Goal: Check status: Check status

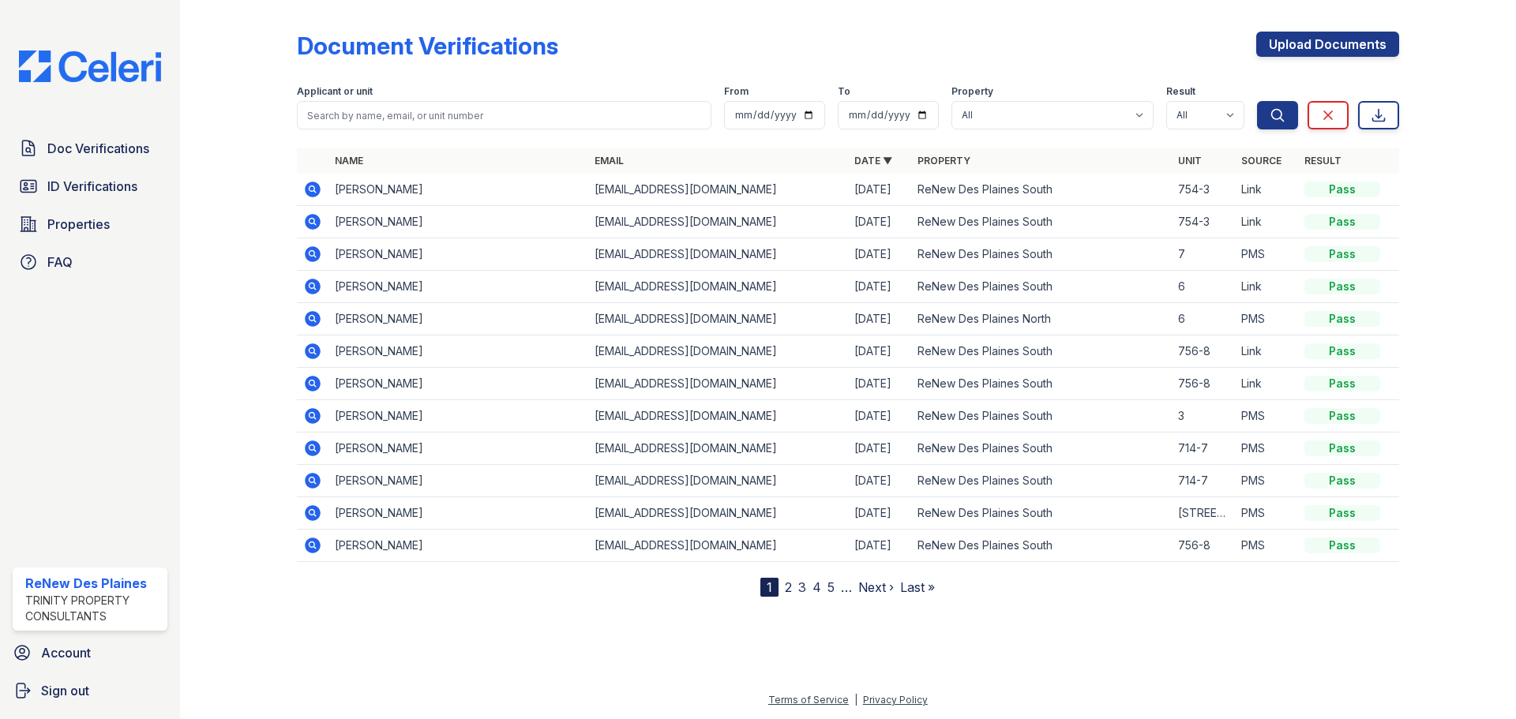
click at [63, 165] on div "Doc Verifications ID Verifications Properties FAQ" at bounding box center [89, 205] width 167 height 145
click at [116, 146] on span "Doc Verifications" at bounding box center [98, 148] width 102 height 19
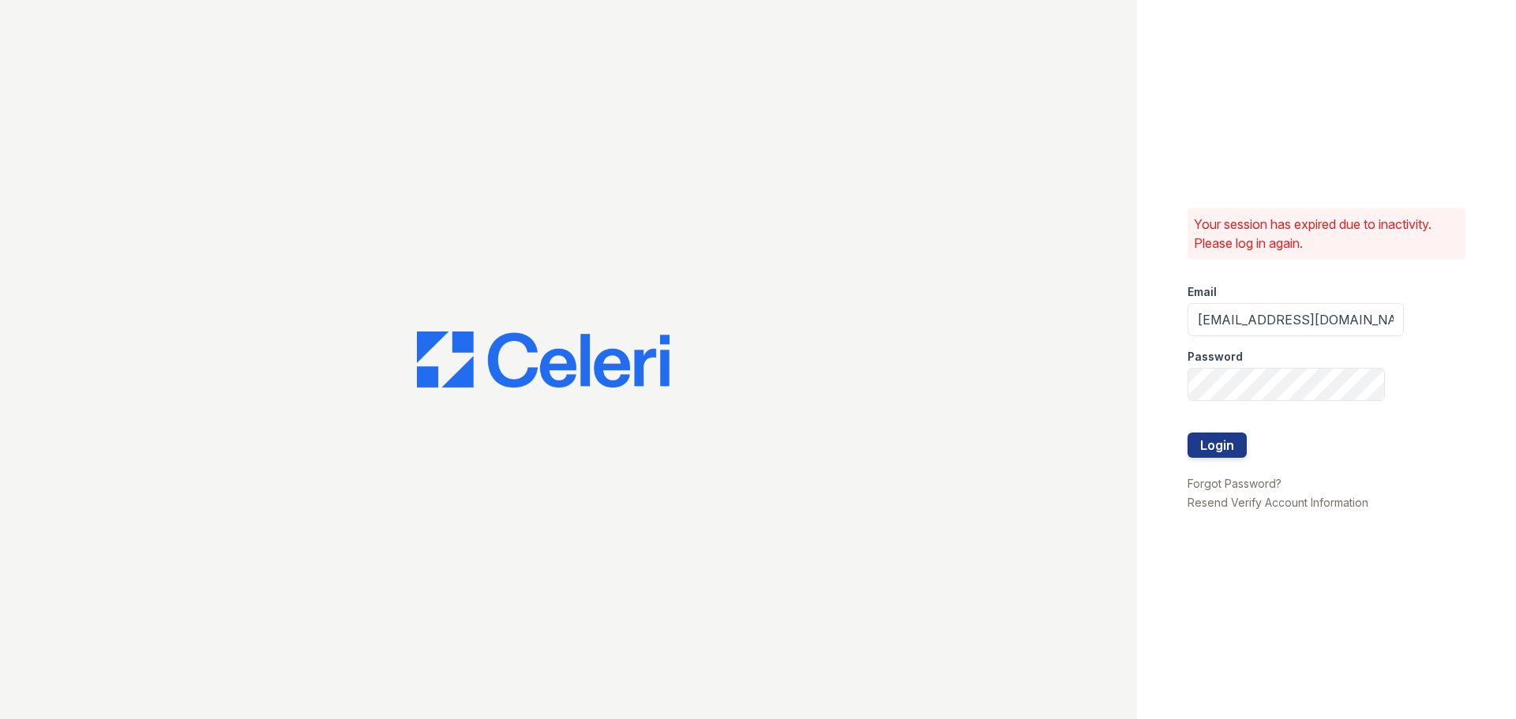
click at [1186, 425] on div "Your session has expired due to inactivity. Please log in again. Email renewdes…" at bounding box center [1326, 359] width 379 height 719
click at [1199, 447] on button "Login" at bounding box center [1217, 445] width 59 height 25
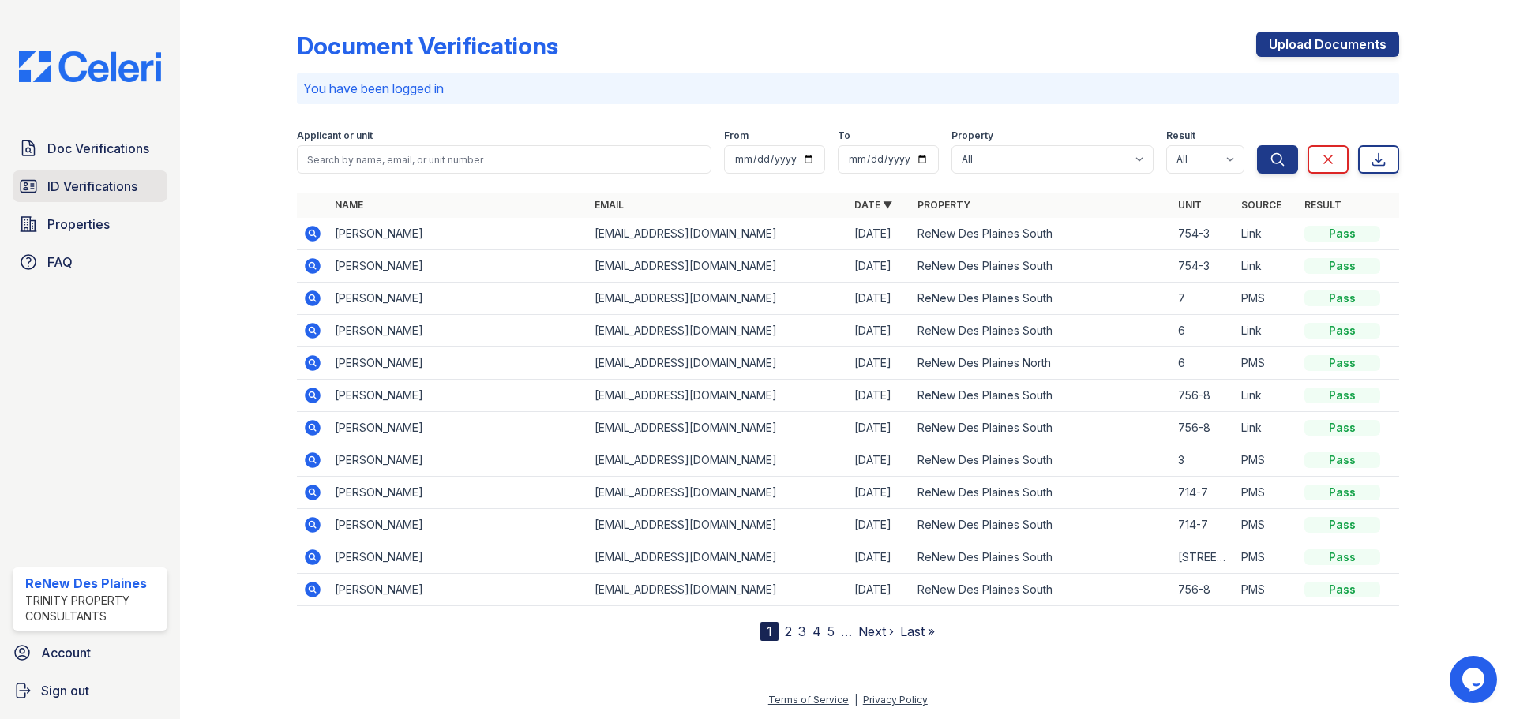
click at [96, 173] on link "ID Verifications" at bounding box center [90, 187] width 155 height 32
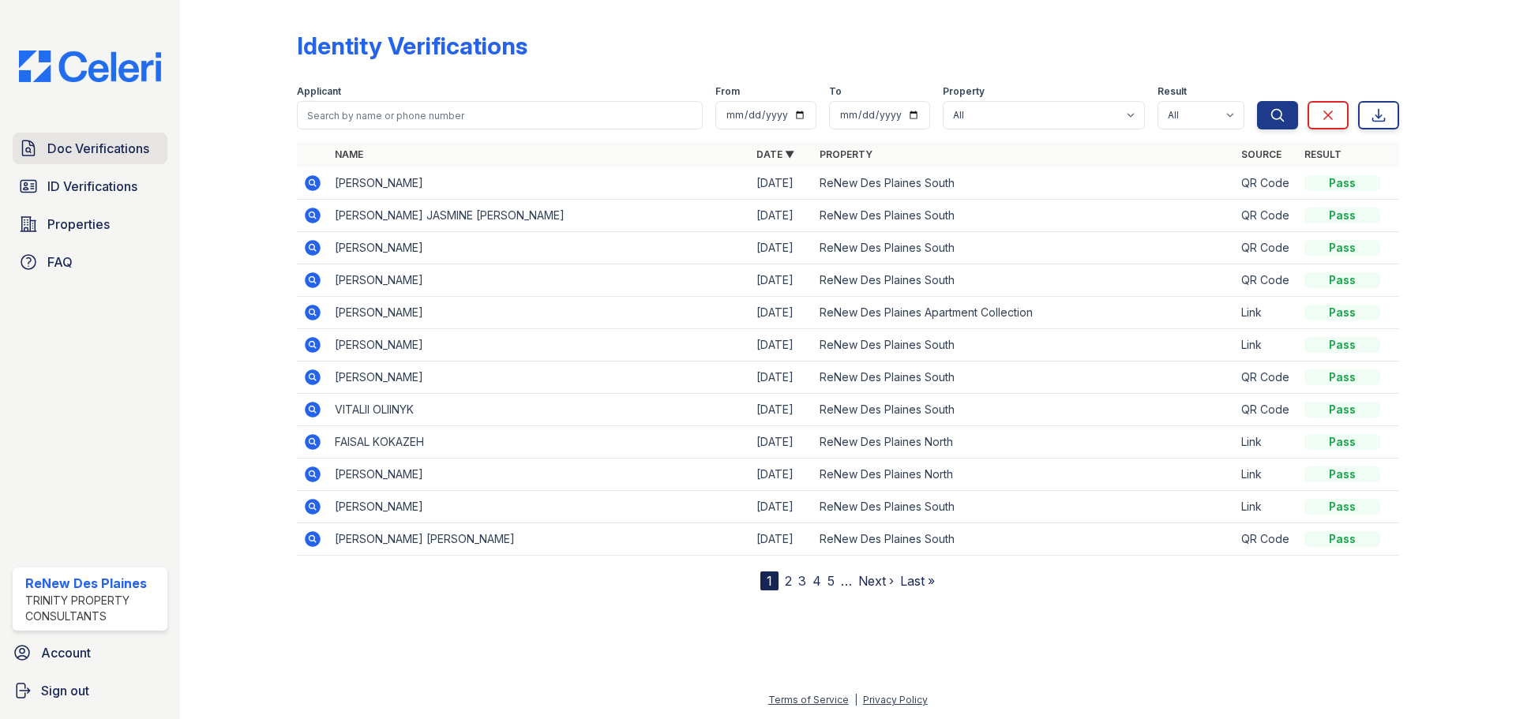
click at [112, 160] on link "Doc Verifications" at bounding box center [90, 149] width 155 height 32
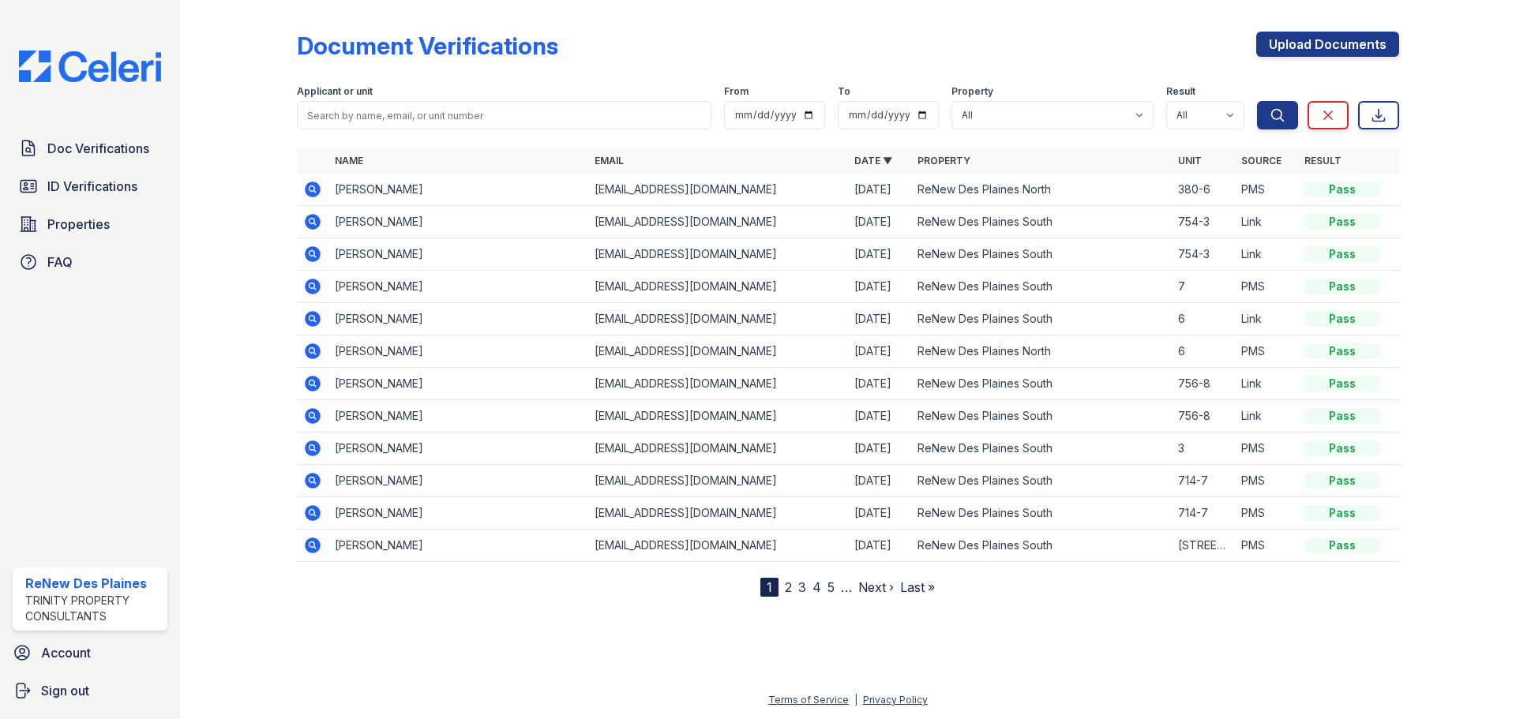
click at [306, 186] on icon at bounding box center [312, 189] width 19 height 19
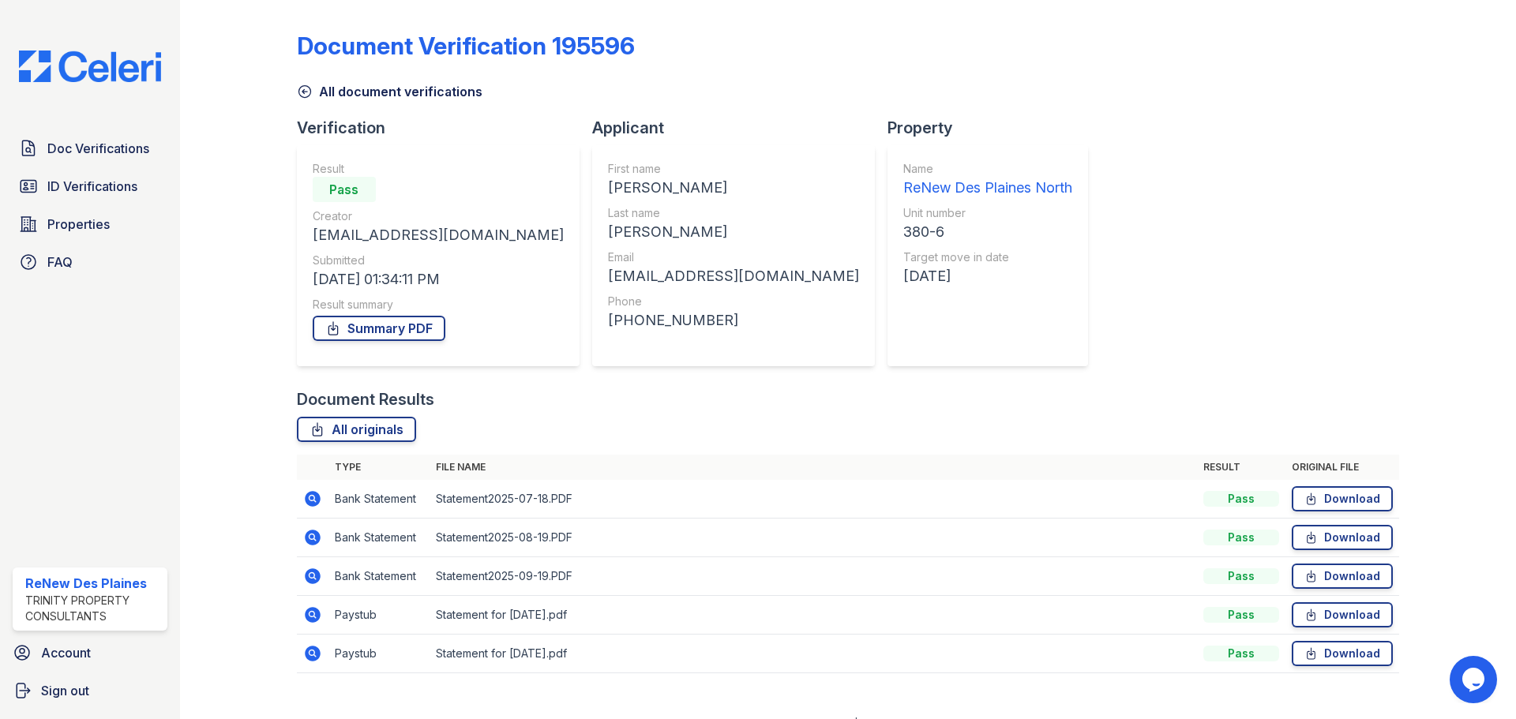
click at [298, 663] on td at bounding box center [313, 654] width 32 height 39
click at [304, 655] on icon at bounding box center [312, 653] width 19 height 19
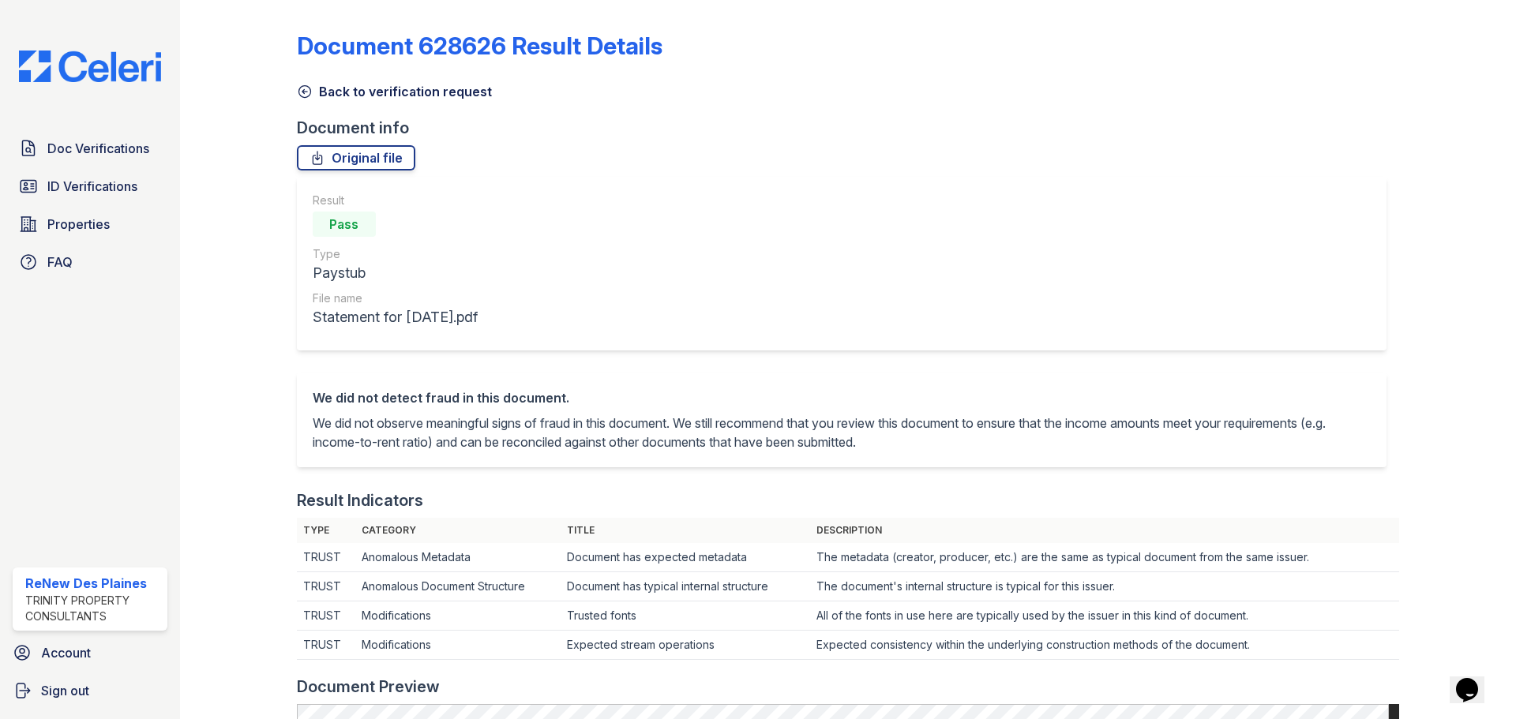
click at [302, 87] on div "Back to verification request" at bounding box center [848, 87] width 1102 height 28
click at [302, 87] on icon at bounding box center [305, 92] width 16 height 16
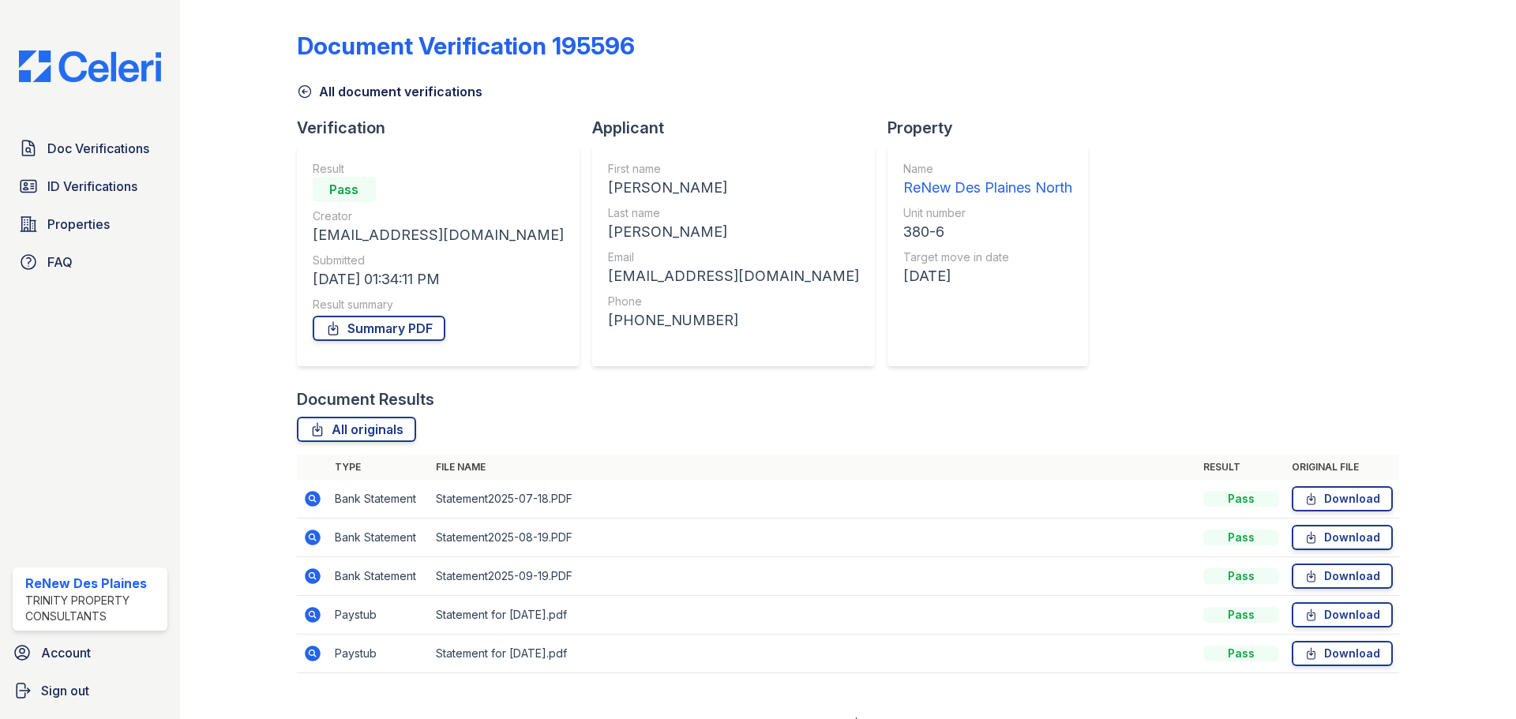
click at [321, 626] on td at bounding box center [313, 615] width 32 height 39
click at [317, 92] on link "All document verifications" at bounding box center [390, 91] width 186 height 19
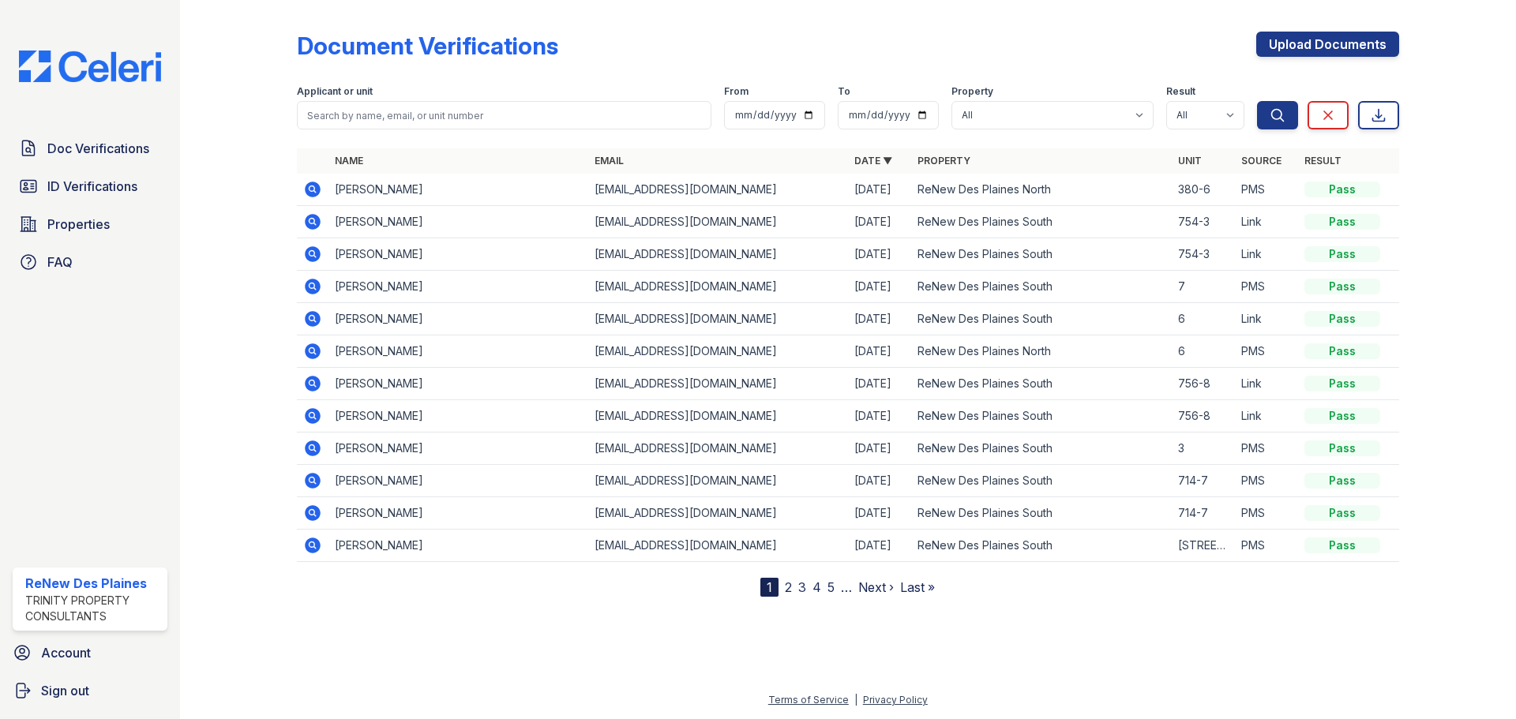
click at [315, 190] on icon at bounding box center [313, 190] width 16 height 16
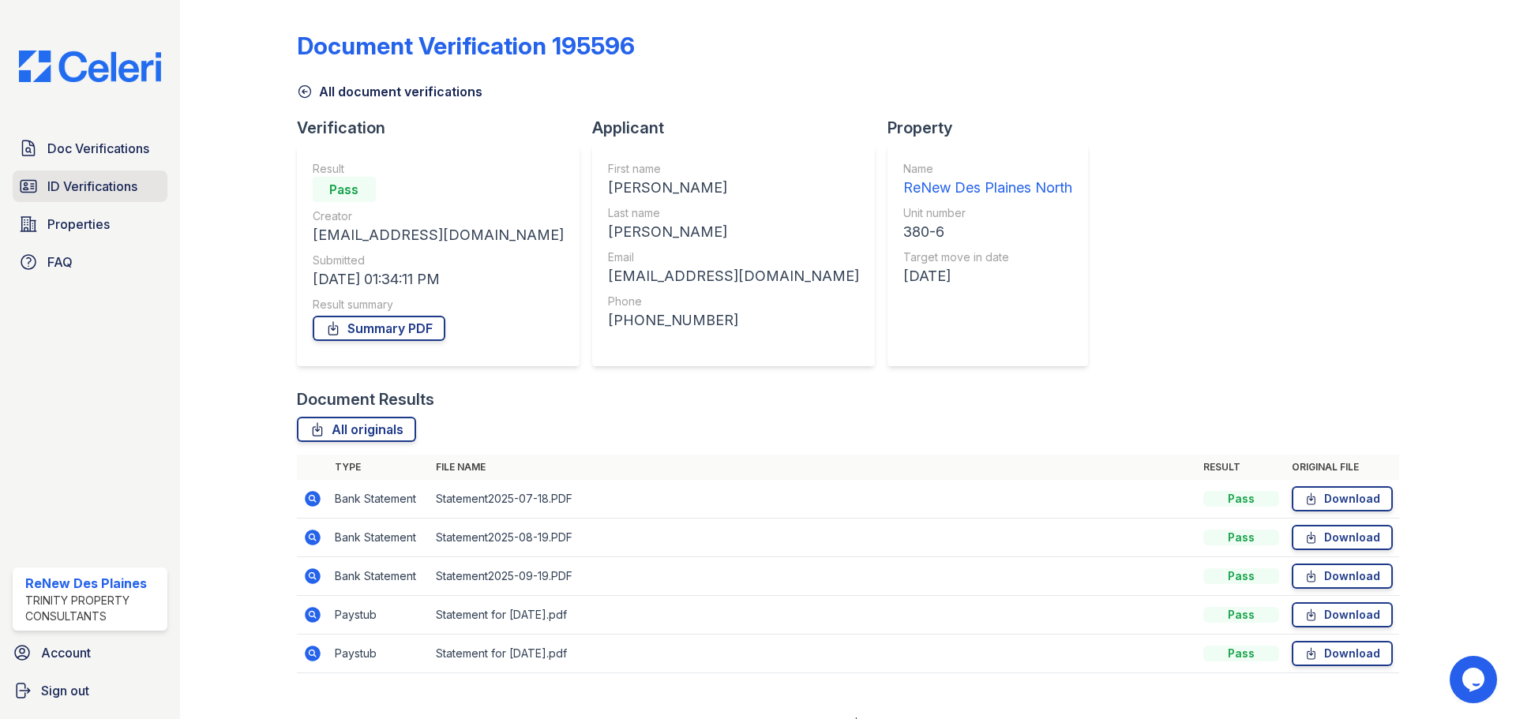
click at [127, 175] on link "ID Verifications" at bounding box center [90, 187] width 155 height 32
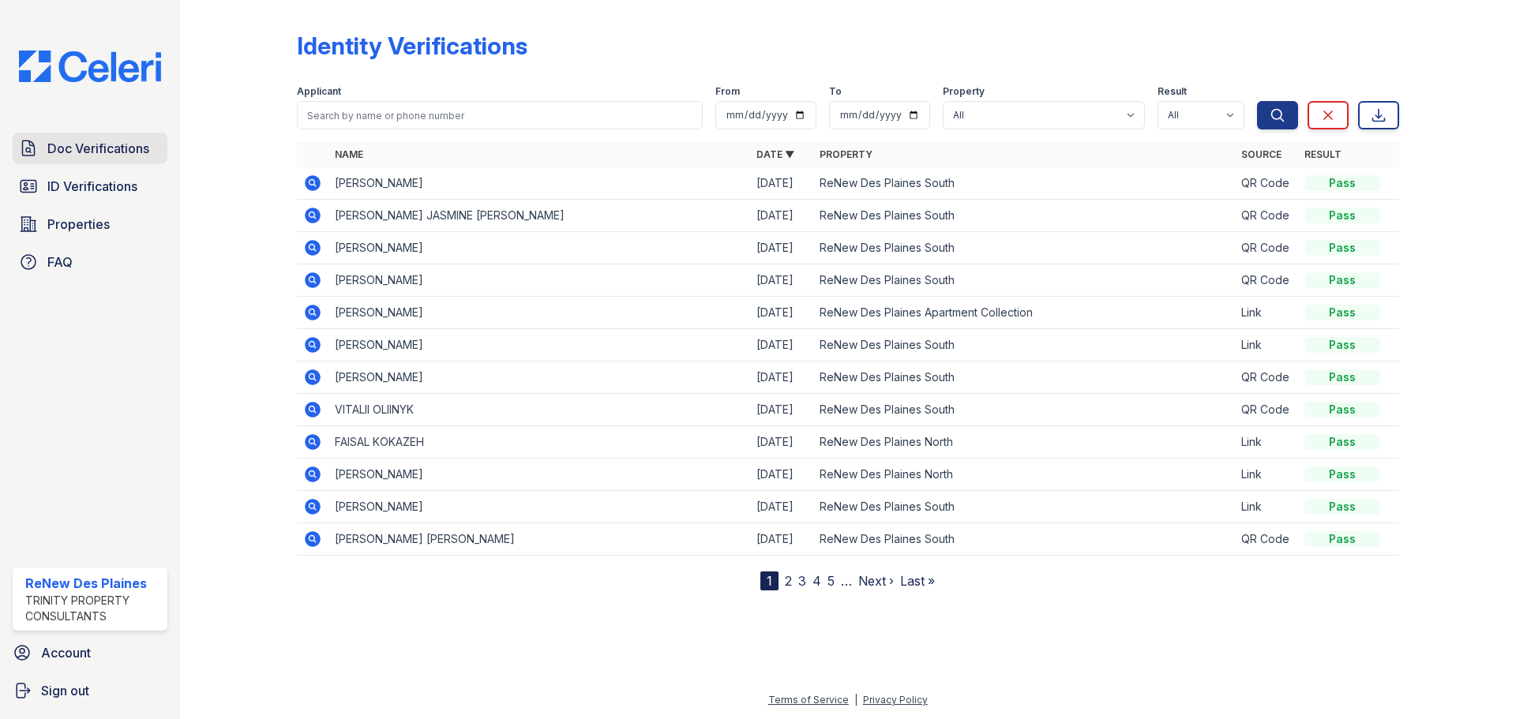
click at [114, 156] on span "Doc Verifications" at bounding box center [98, 148] width 102 height 19
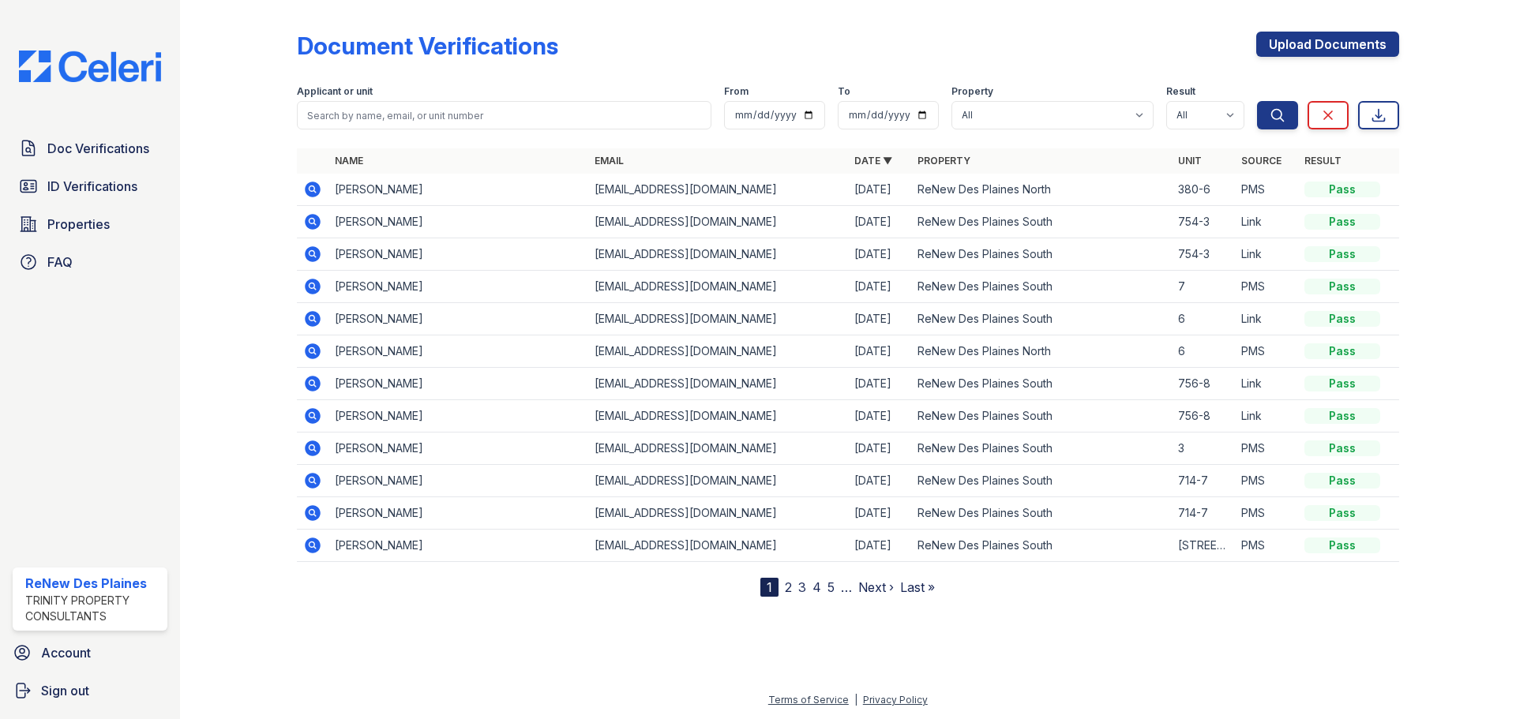
click at [319, 184] on icon at bounding box center [312, 189] width 19 height 19
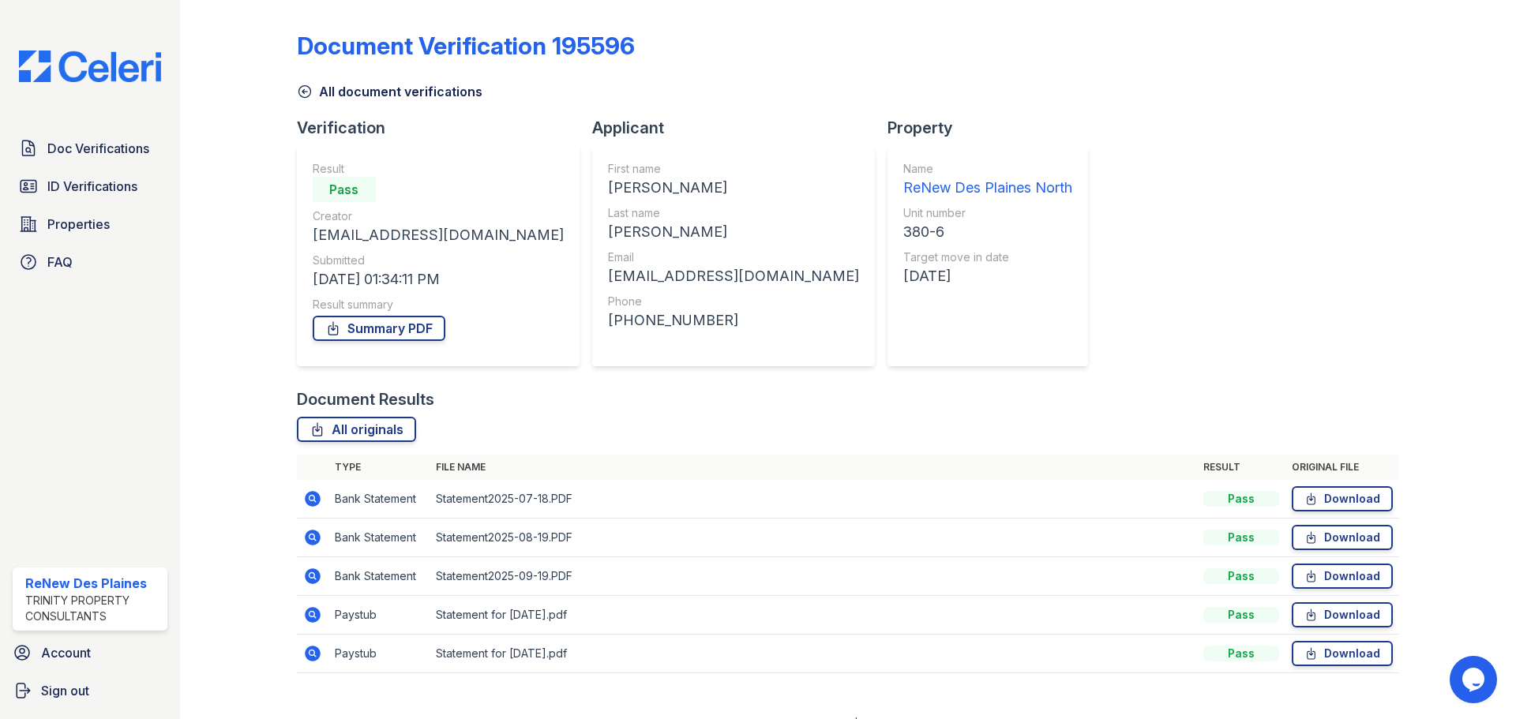
click at [310, 640] on td at bounding box center [313, 654] width 32 height 39
click at [310, 610] on icon at bounding box center [313, 615] width 16 height 16
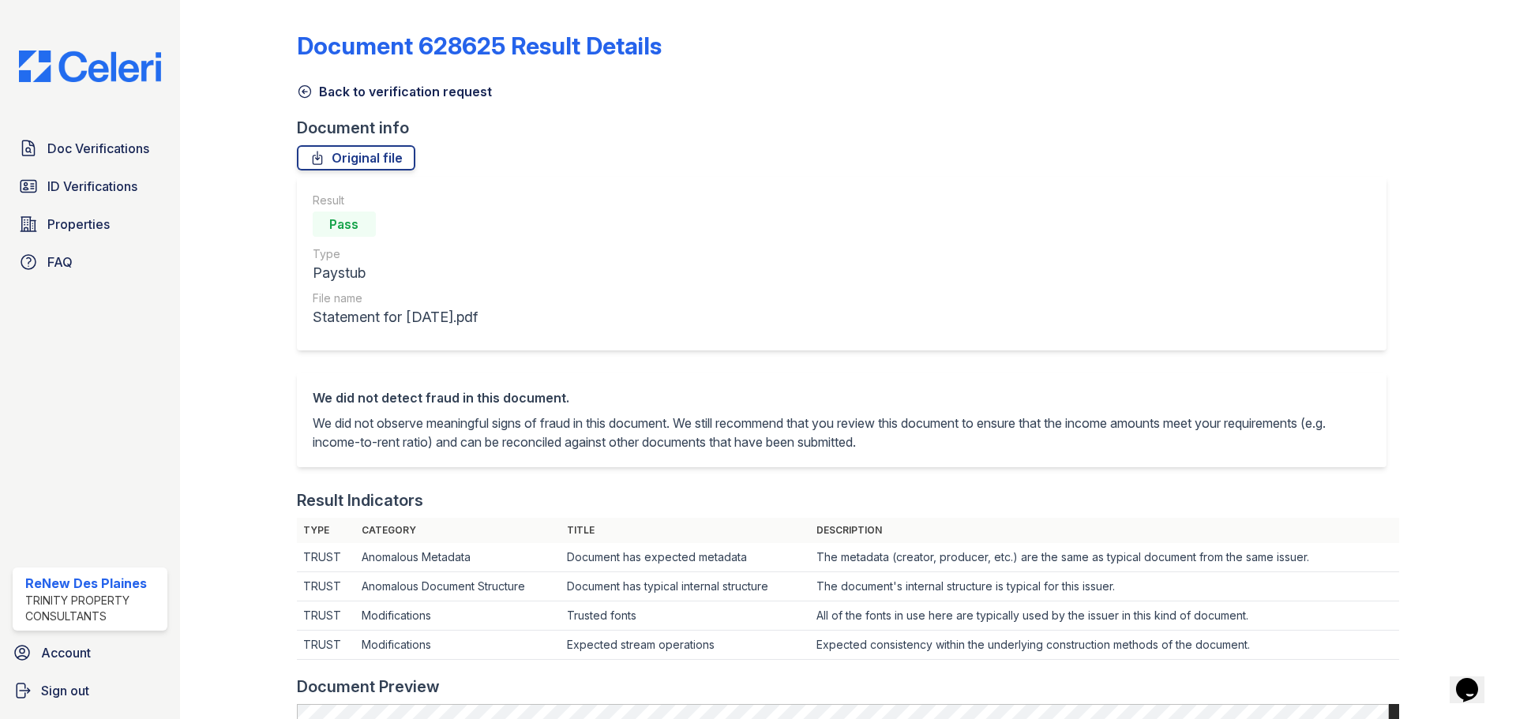
click at [313, 84] on link "Back to verification request" at bounding box center [394, 91] width 195 height 19
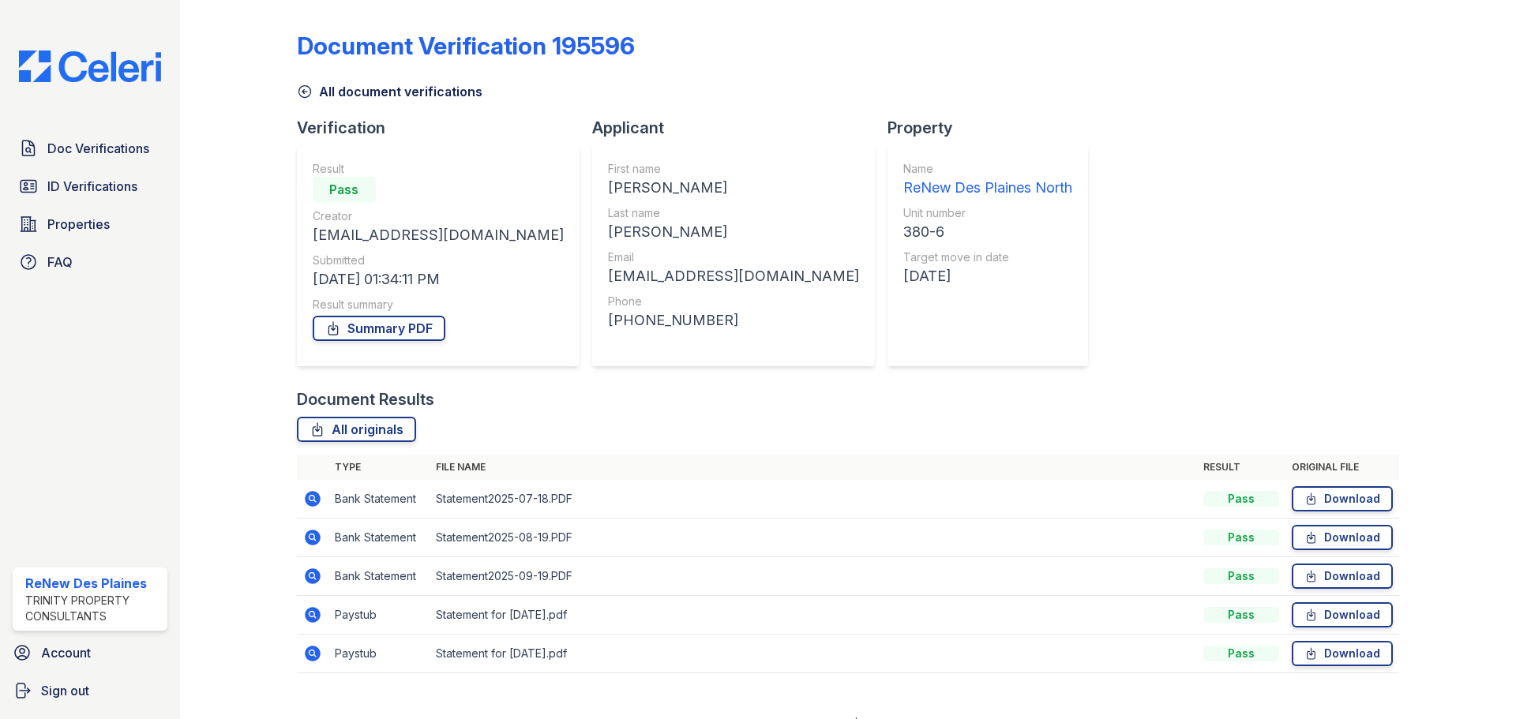
click at [305, 491] on icon at bounding box center [312, 499] width 19 height 19
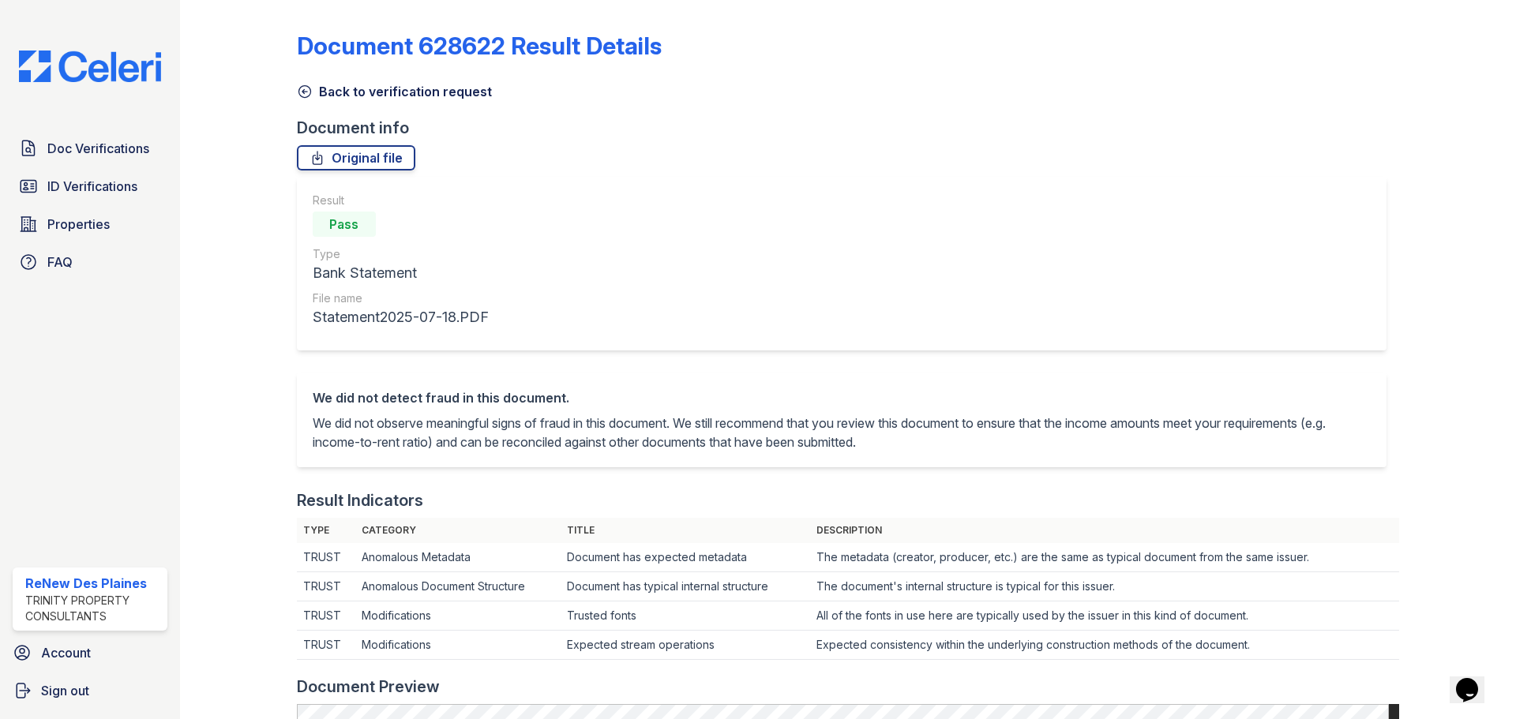
click at [302, 92] on icon at bounding box center [305, 92] width 16 height 16
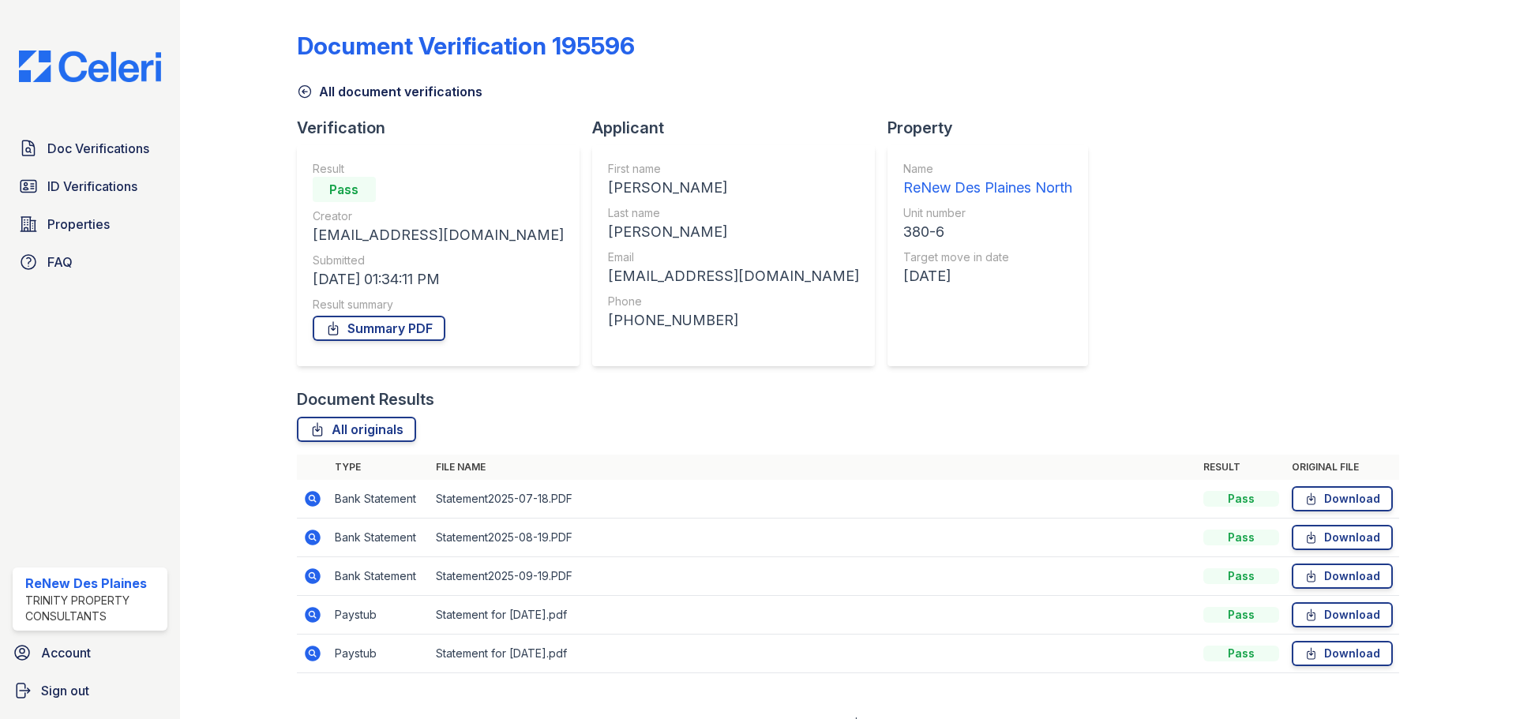
click at [310, 653] on icon at bounding box center [312, 653] width 4 height 4
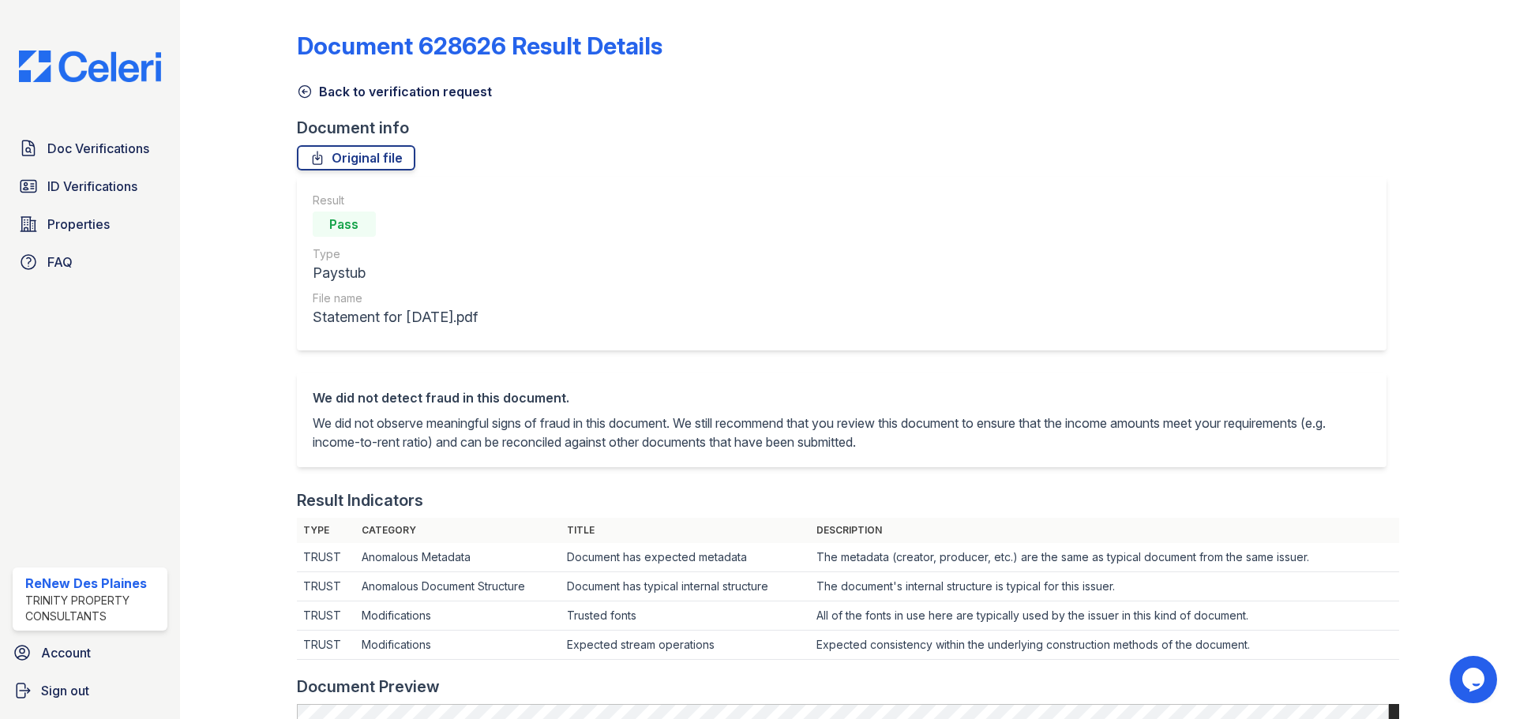
click at [305, 94] on icon at bounding box center [305, 92] width 16 height 16
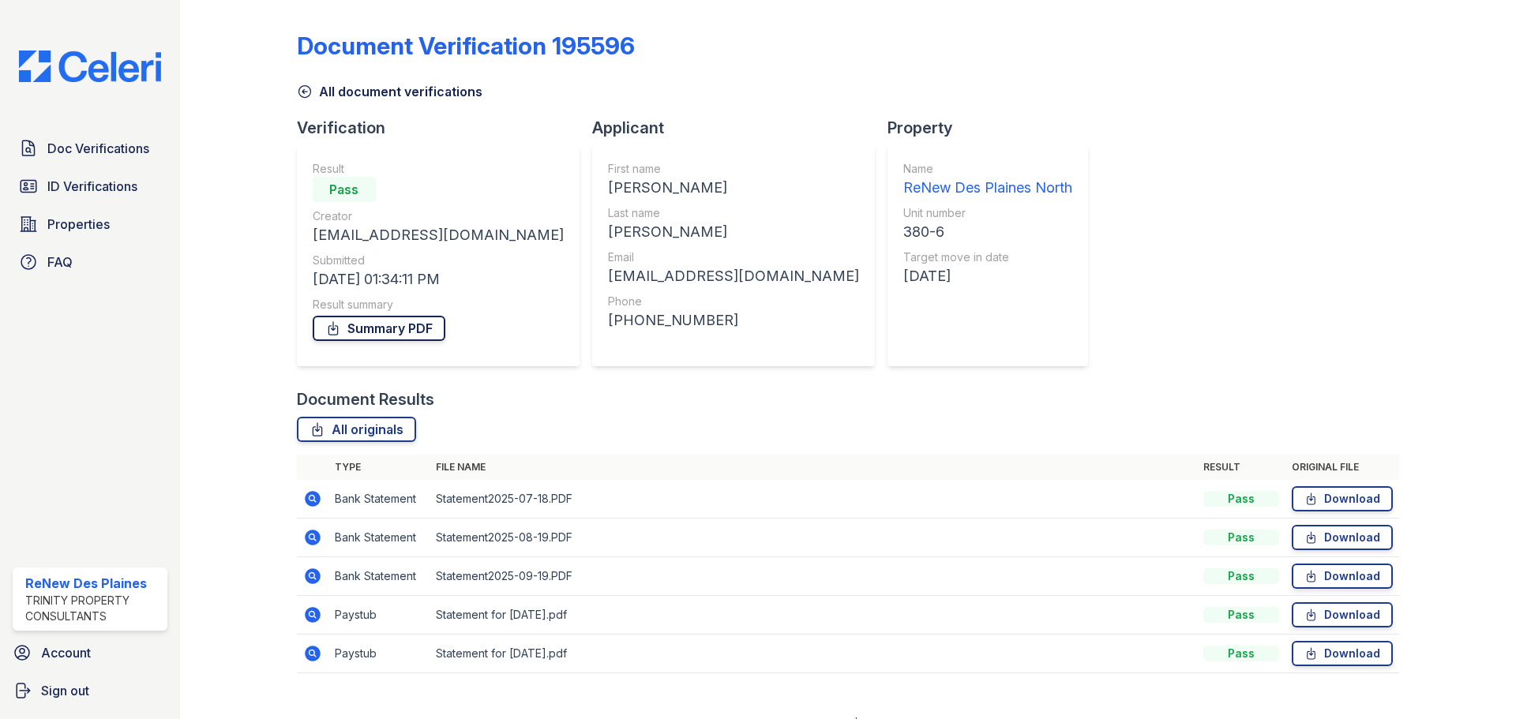
click at [397, 328] on link "Summary PDF" at bounding box center [379, 328] width 133 height 25
click at [74, 187] on span "ID Verifications" at bounding box center [92, 186] width 90 height 19
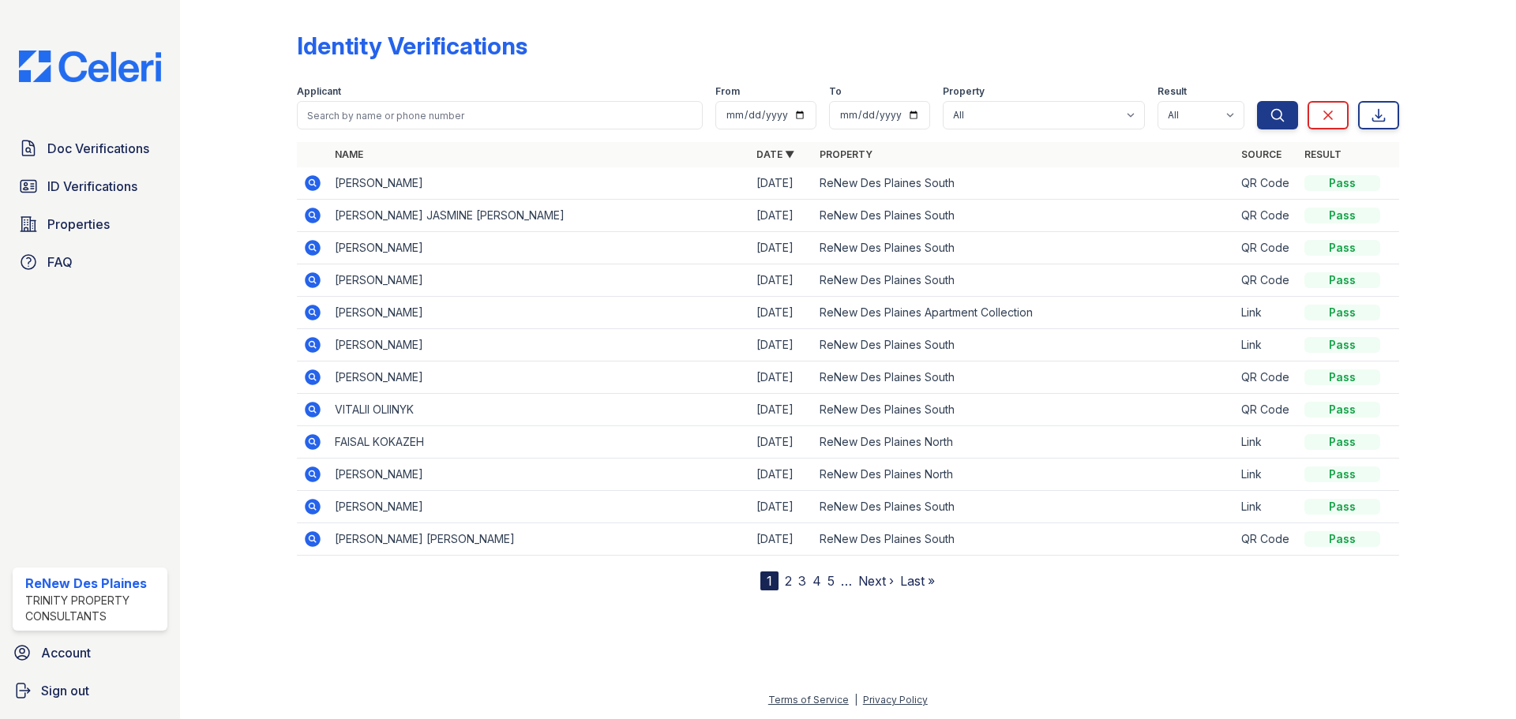
click at [308, 283] on icon at bounding box center [313, 280] width 16 height 16
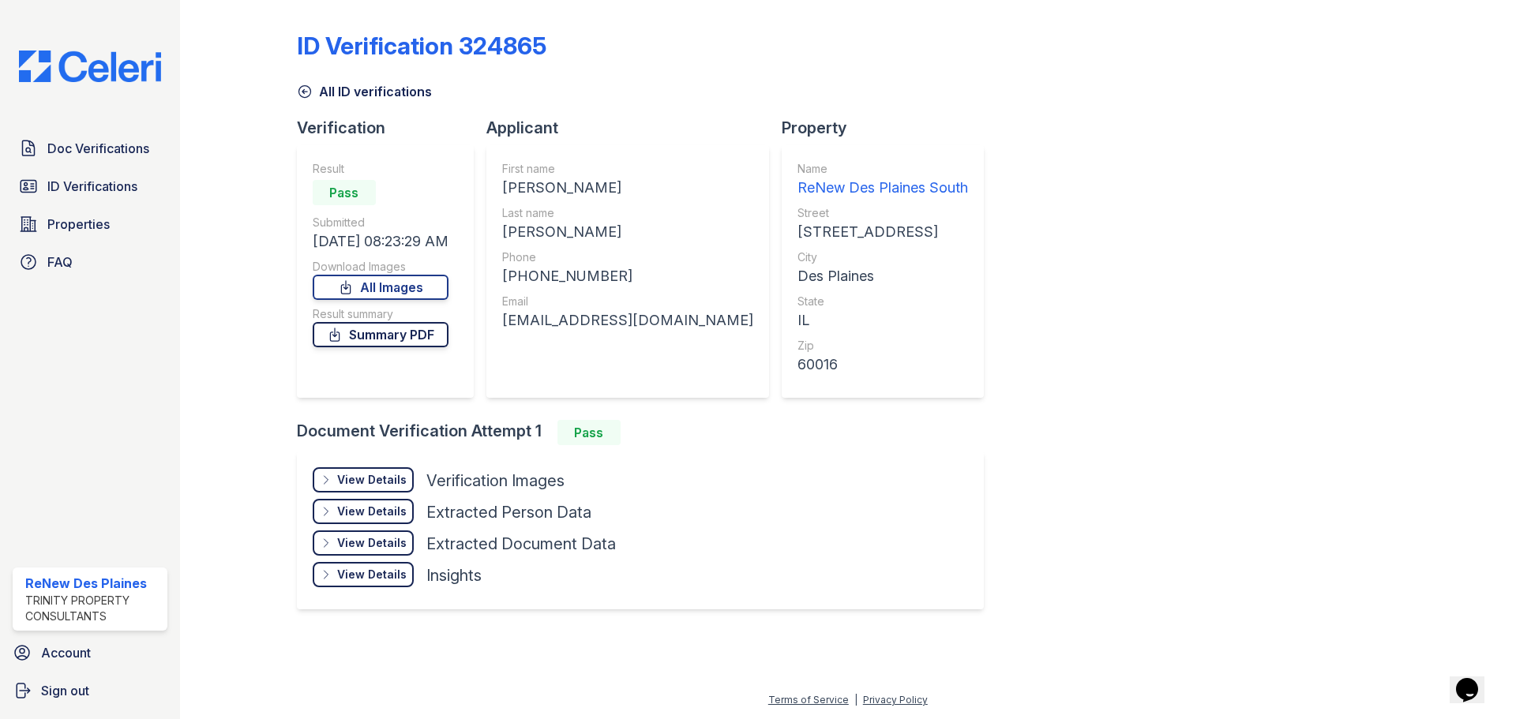
click at [370, 332] on link "Summary PDF" at bounding box center [381, 334] width 136 height 25
click at [353, 482] on div "View Details" at bounding box center [371, 480] width 69 height 16
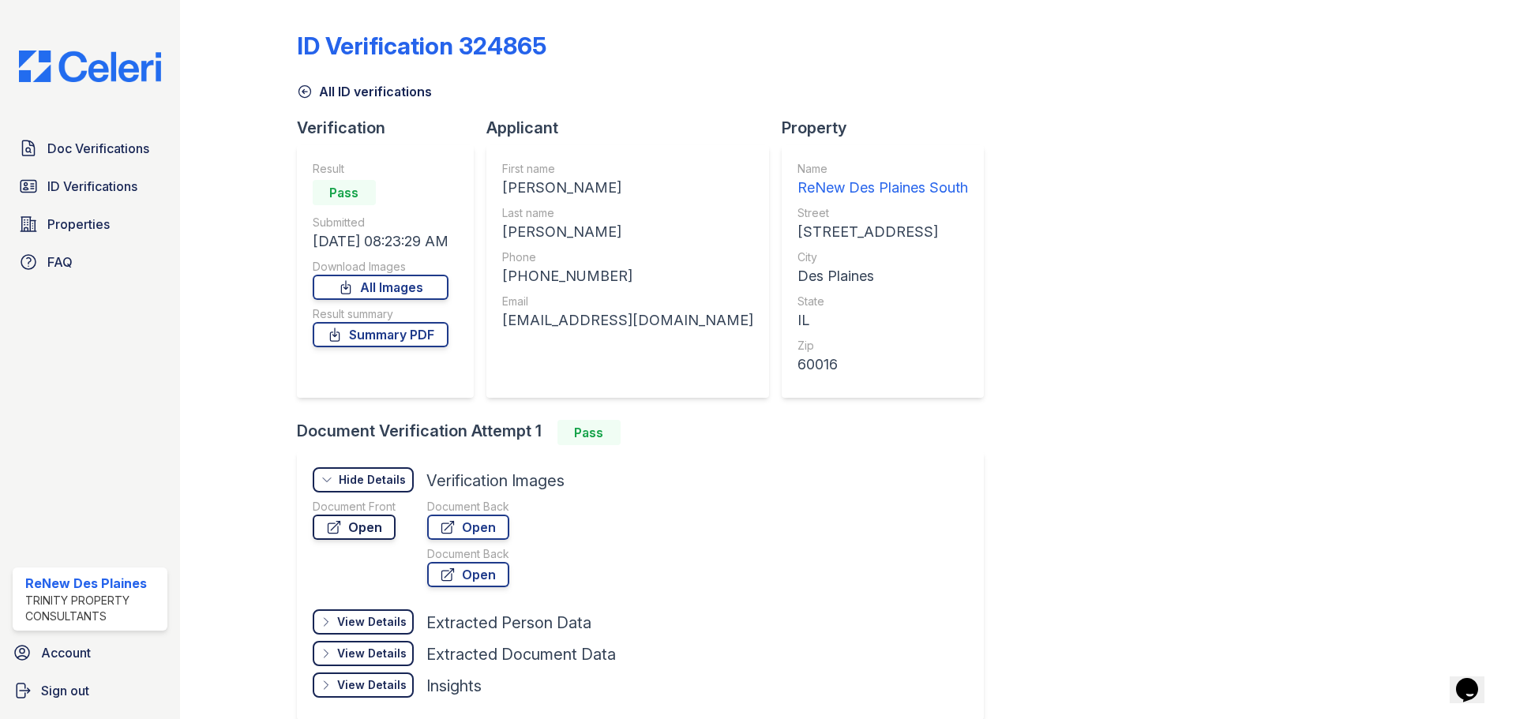
click at [373, 533] on link "Open" at bounding box center [354, 527] width 83 height 25
click at [480, 545] on div "Document Back Open Document Back Open" at bounding box center [468, 546] width 82 height 95
click at [484, 524] on link "Open" at bounding box center [468, 527] width 82 height 25
drag, startPoint x: 127, startPoint y: 149, endPoint x: 137, endPoint y: 145, distance: 10.6
click at [128, 149] on span "Doc Verifications" at bounding box center [98, 148] width 102 height 19
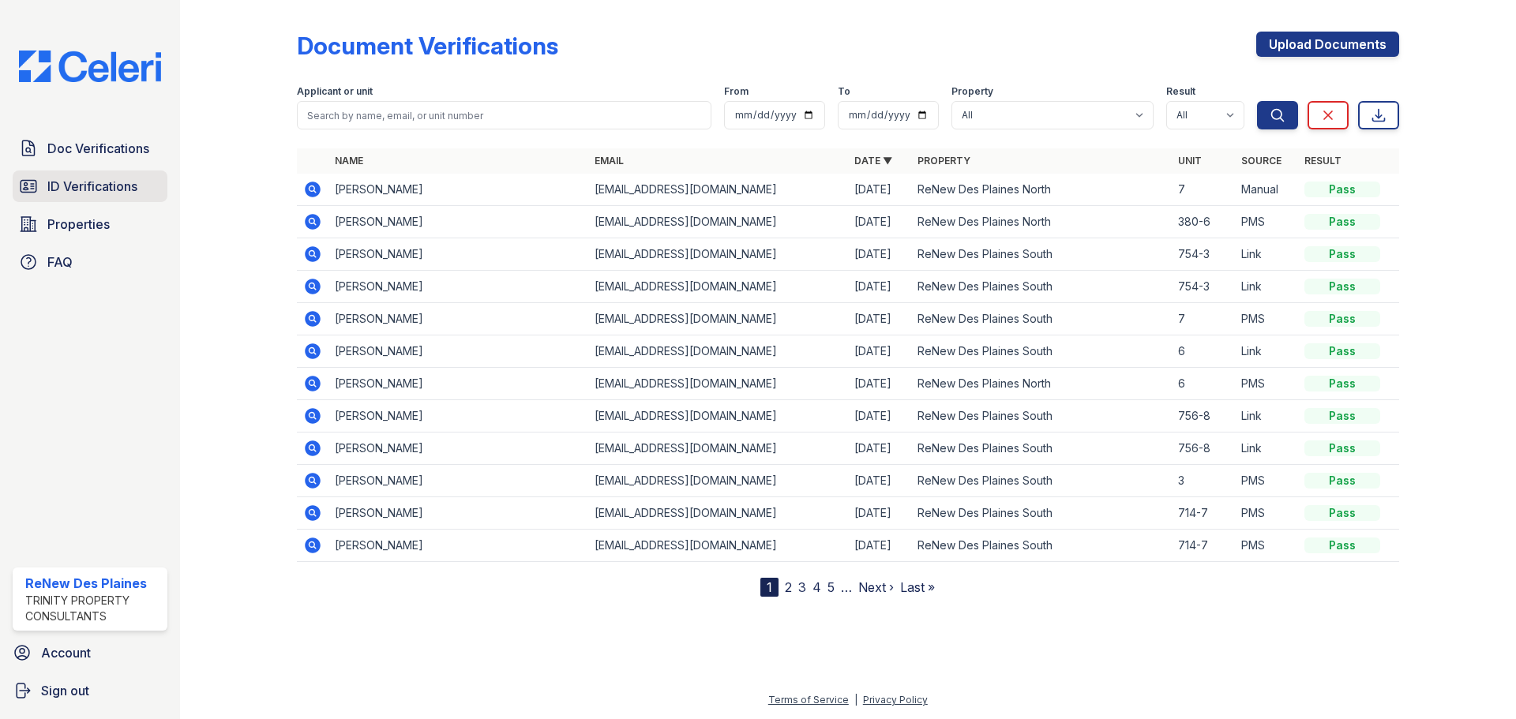
click at [118, 175] on link "ID Verifications" at bounding box center [90, 187] width 155 height 32
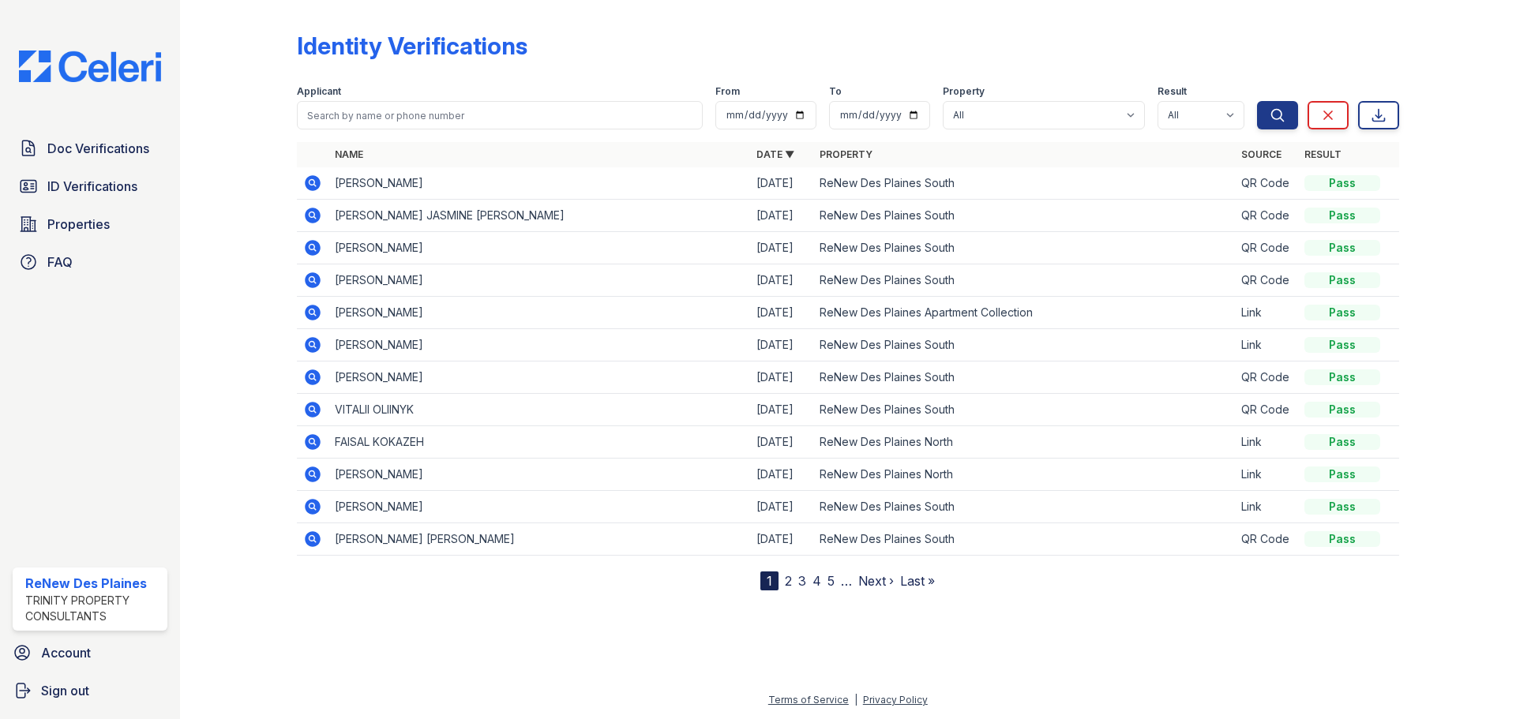
click at [68, 132] on div "Doc Verifications ID Verifications Properties FAQ ReNew Des Plaines Trinity Pro…" at bounding box center [90, 359] width 180 height 719
click at [69, 153] on span "Doc Verifications" at bounding box center [98, 148] width 102 height 19
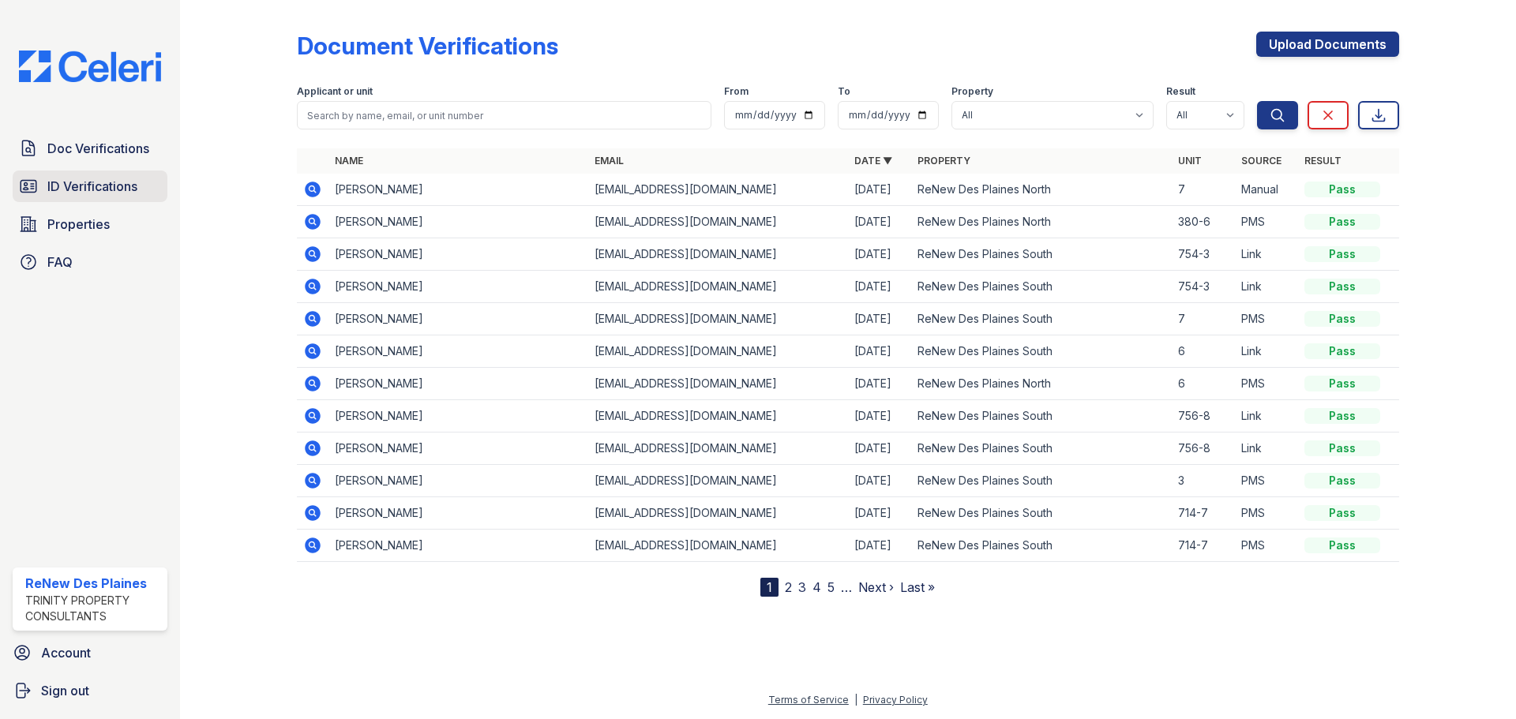
click at [97, 173] on link "ID Verifications" at bounding box center [90, 187] width 155 height 32
